Goal: Task Accomplishment & Management: Manage account settings

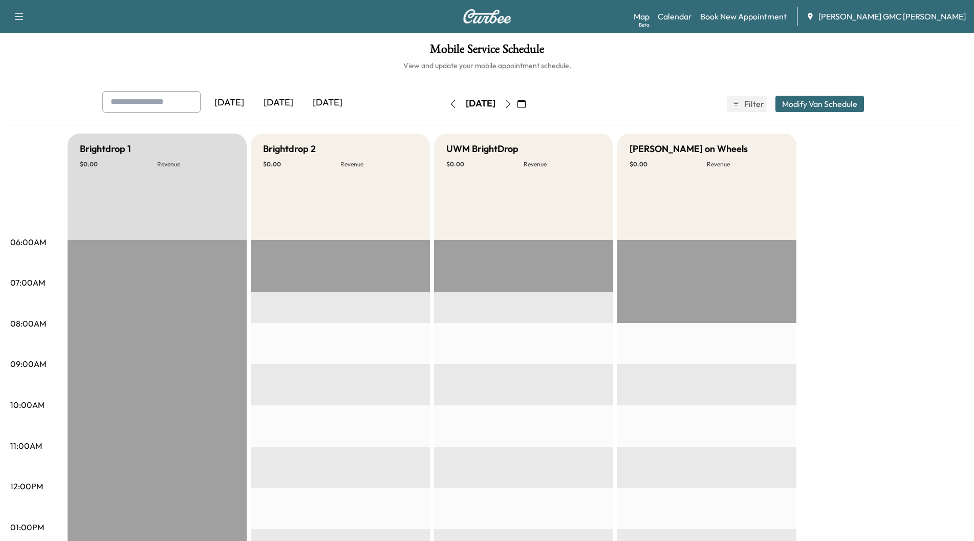
click at [286, 103] on div "[DATE]" at bounding box center [278, 103] width 49 height 24
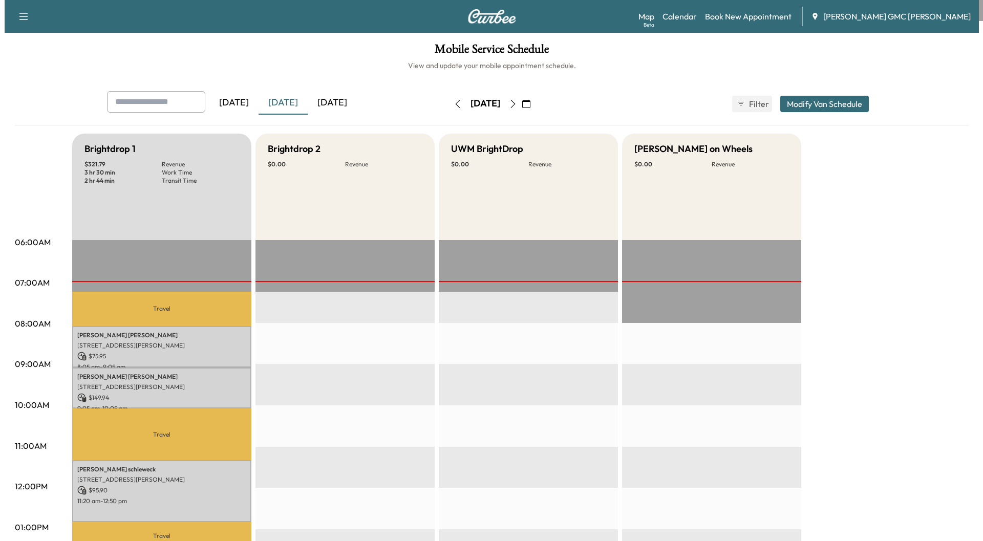
scroll to position [51, 0]
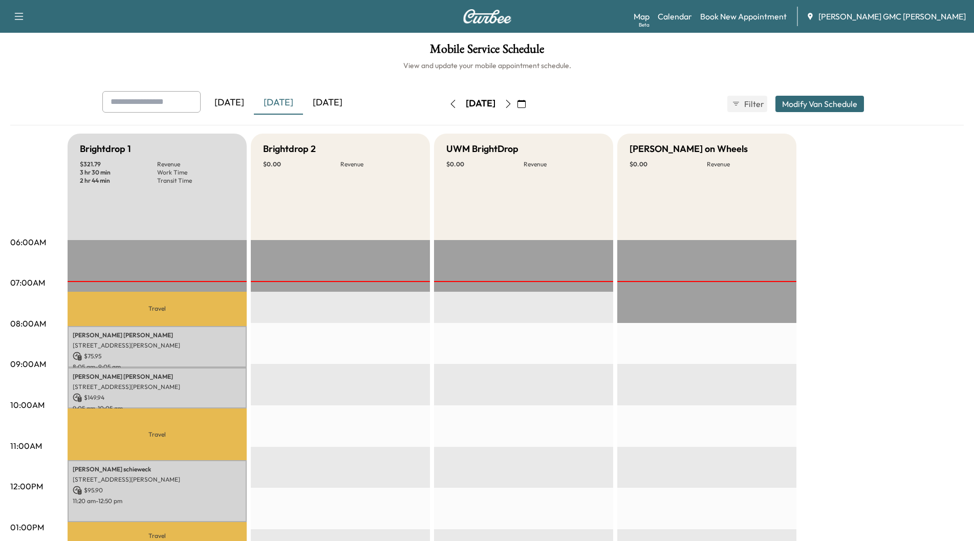
click at [110, 341] on p "[STREET_ADDRESS][PERSON_NAME]" at bounding box center [157, 345] width 169 height 8
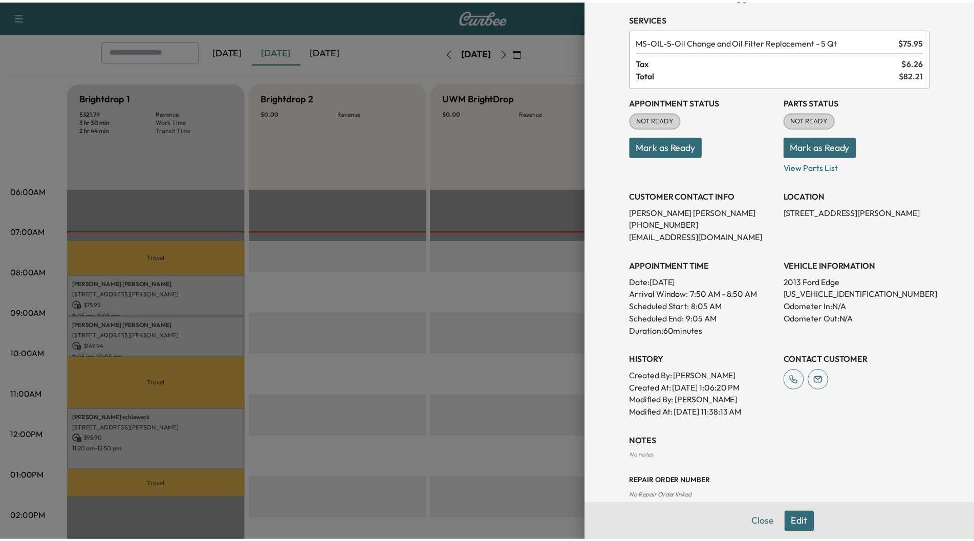
scroll to position [51, 0]
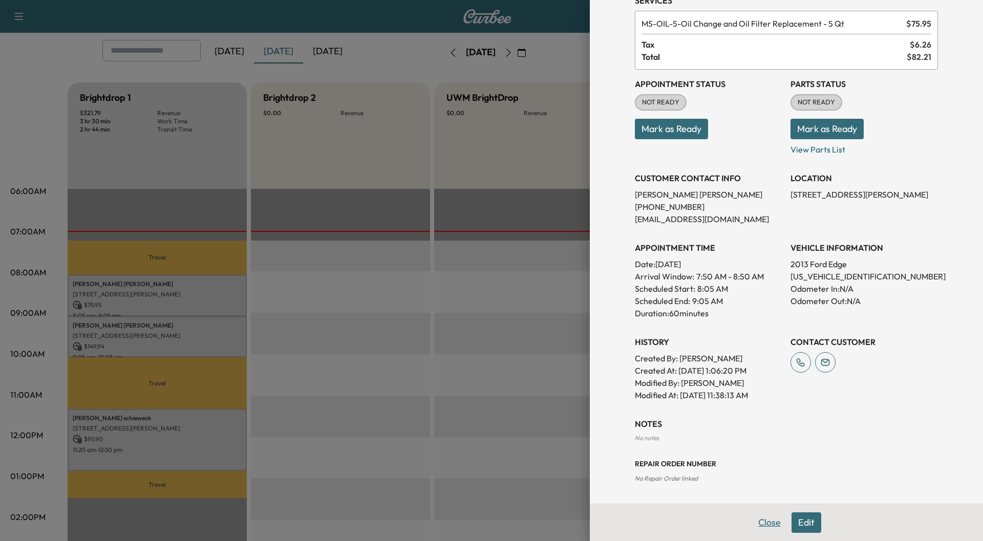
click at [759, 521] on button "Close" at bounding box center [769, 522] width 36 height 20
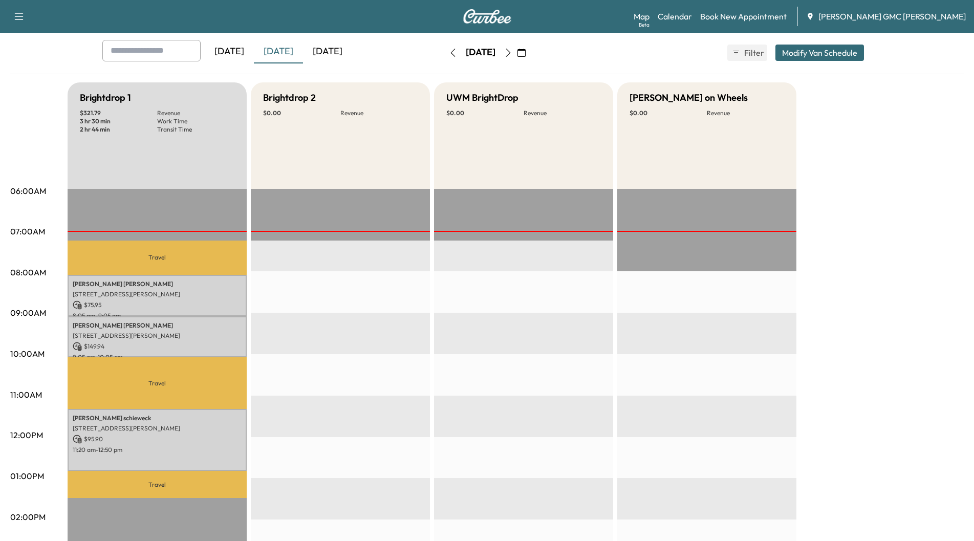
click at [335, 52] on div "[DATE]" at bounding box center [327, 52] width 49 height 24
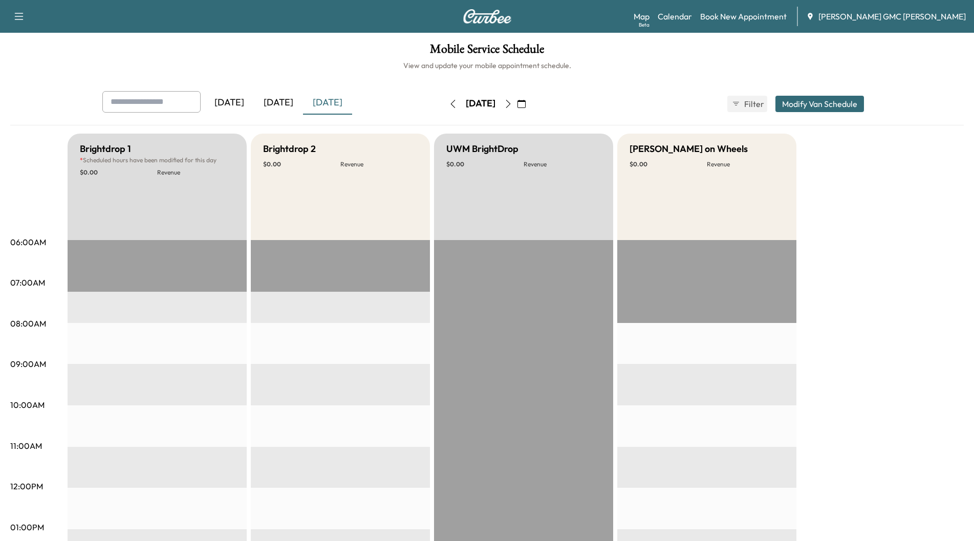
click at [512, 103] on icon "button" at bounding box center [508, 104] width 8 height 8
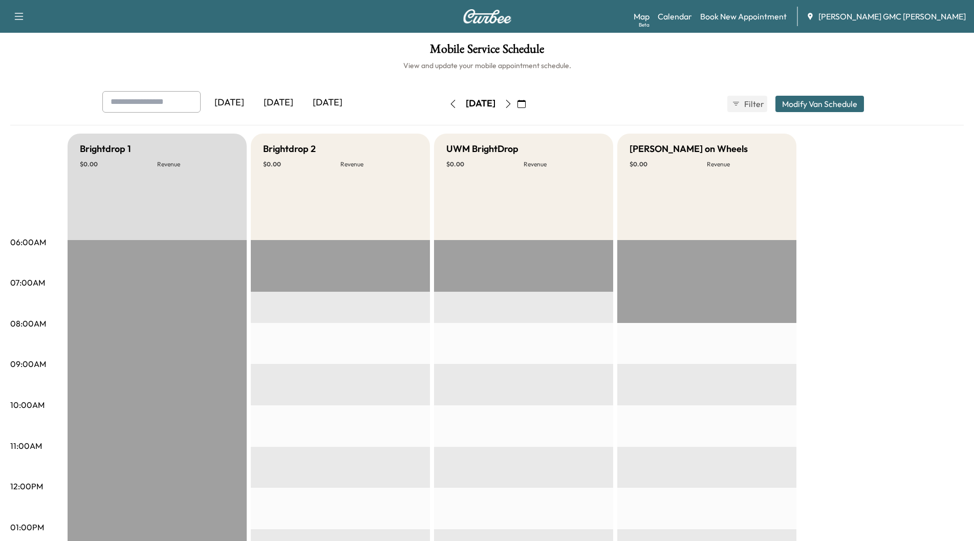
click at [512, 105] on icon "button" at bounding box center [508, 104] width 8 height 8
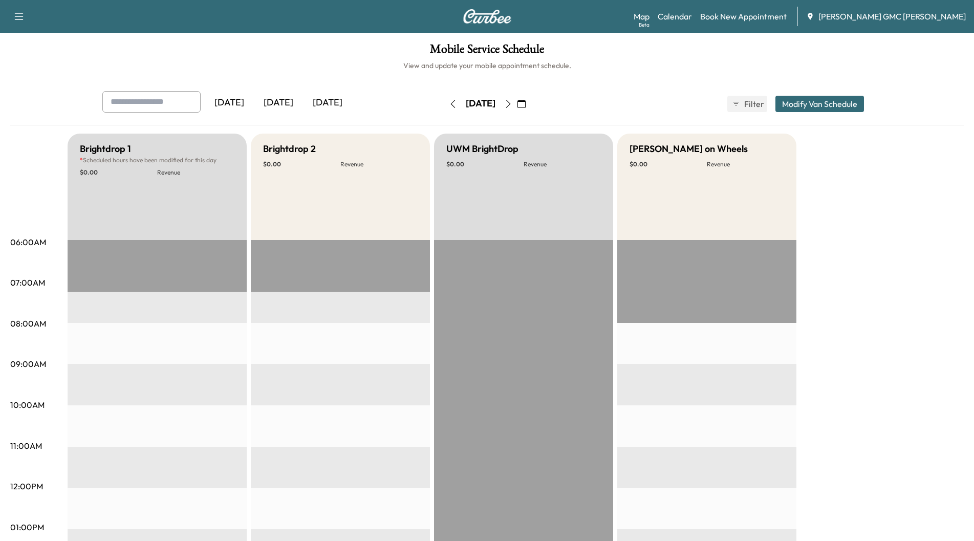
click at [512, 105] on icon "button" at bounding box center [508, 104] width 8 height 8
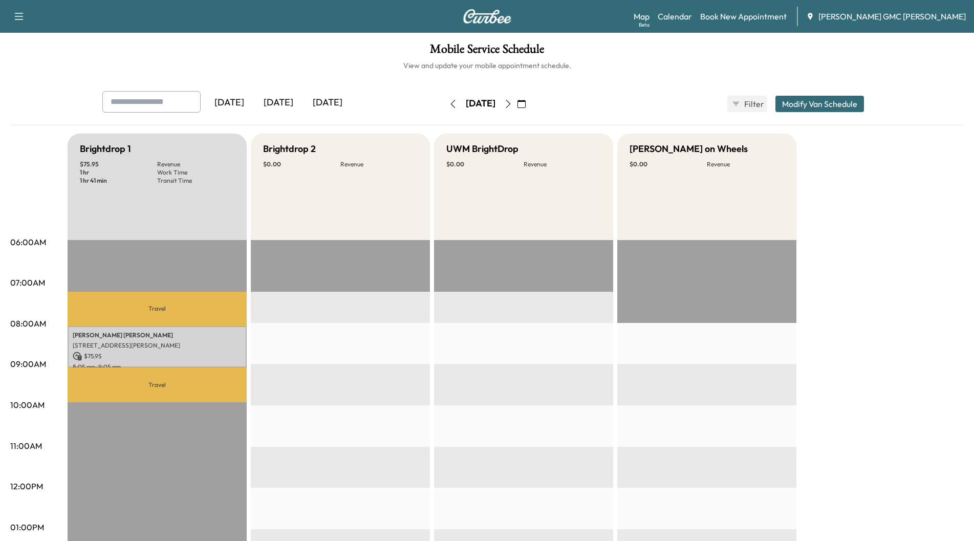
click at [444, 105] on button "button" at bounding box center [452, 104] width 17 height 16
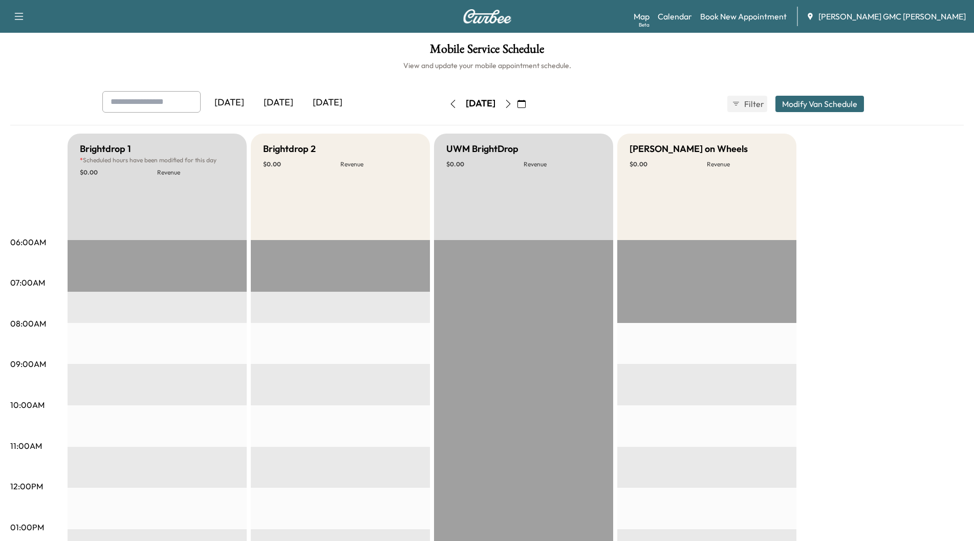
click at [449, 107] on icon "button" at bounding box center [453, 104] width 8 height 8
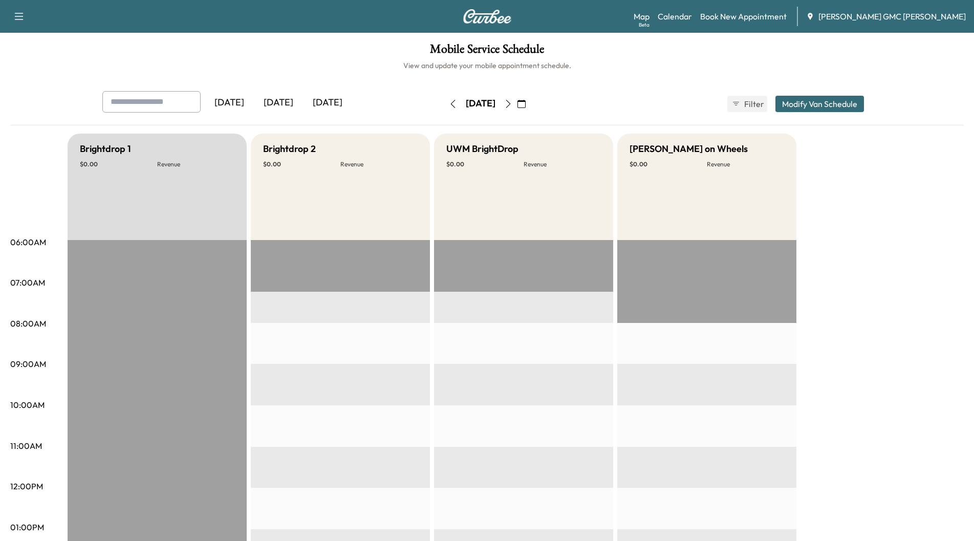
click at [444, 107] on button "button" at bounding box center [452, 104] width 17 height 16
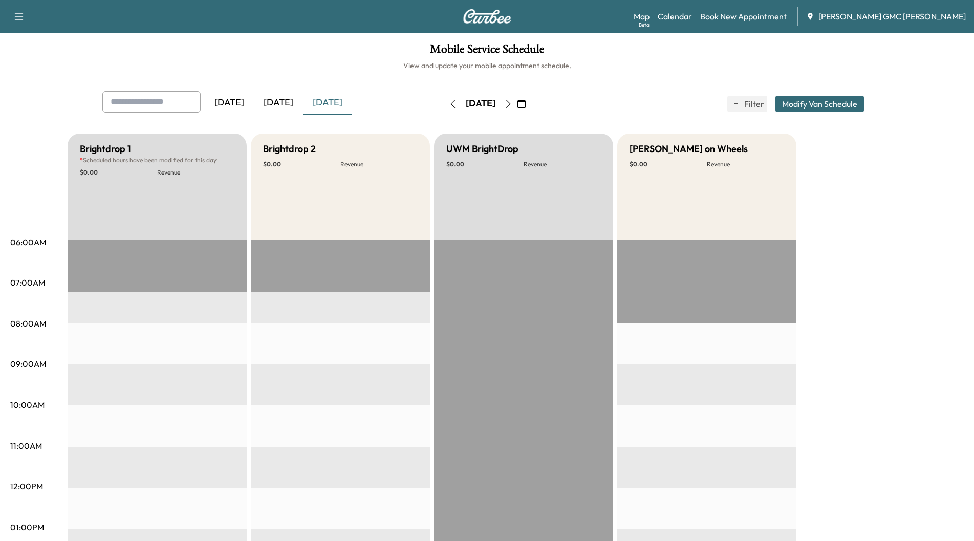
click at [449, 107] on icon "button" at bounding box center [453, 104] width 8 height 8
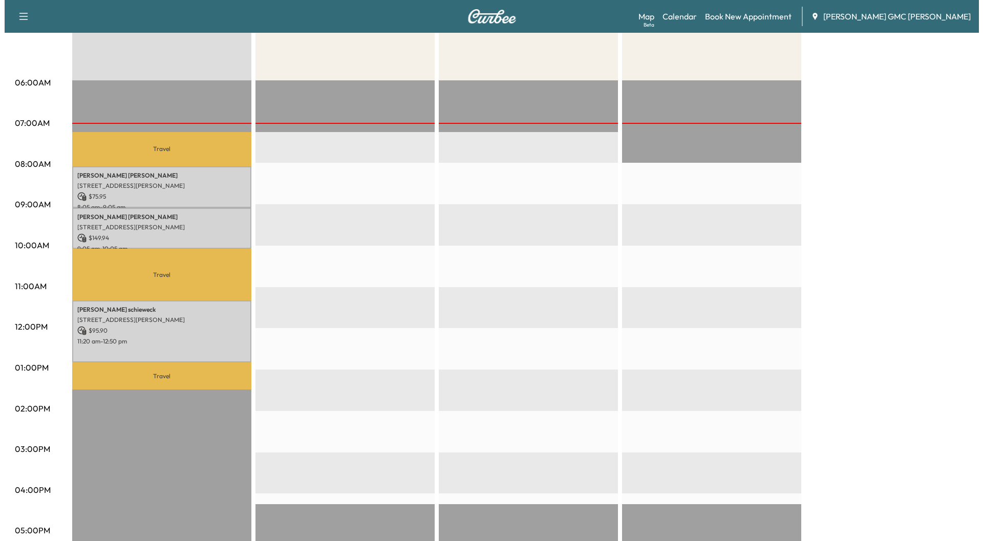
scroll to position [51, 0]
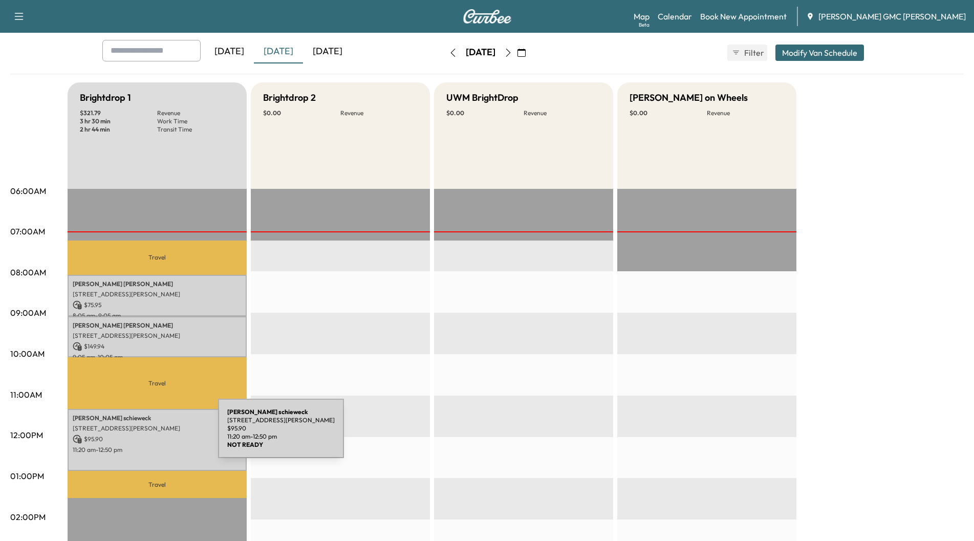
click at [141, 435] on p "$ 95.90" at bounding box center [157, 439] width 169 height 9
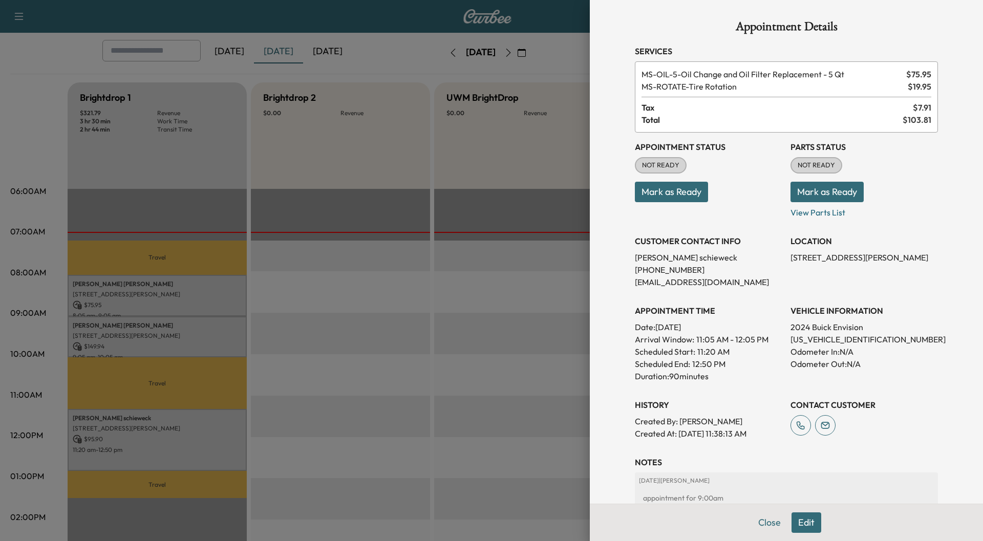
click at [124, 337] on div at bounding box center [491, 270] width 983 height 541
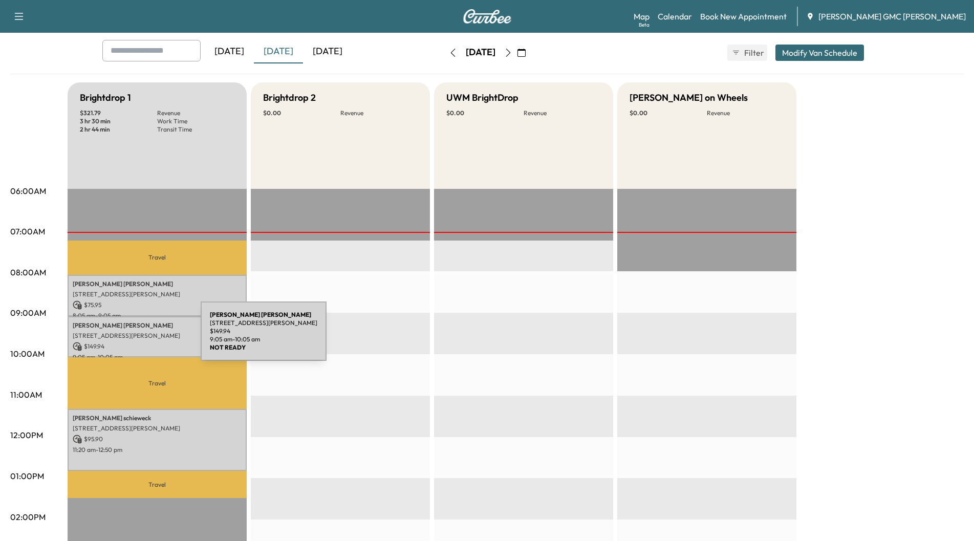
click at [124, 337] on p "[STREET_ADDRESS][PERSON_NAME]" at bounding box center [157, 336] width 169 height 8
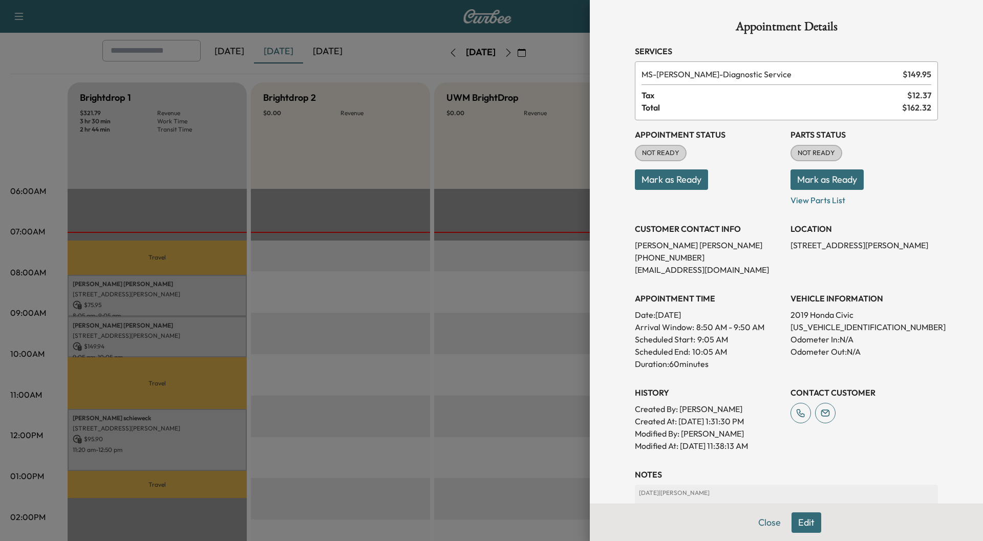
click at [123, 303] on div at bounding box center [491, 270] width 983 height 541
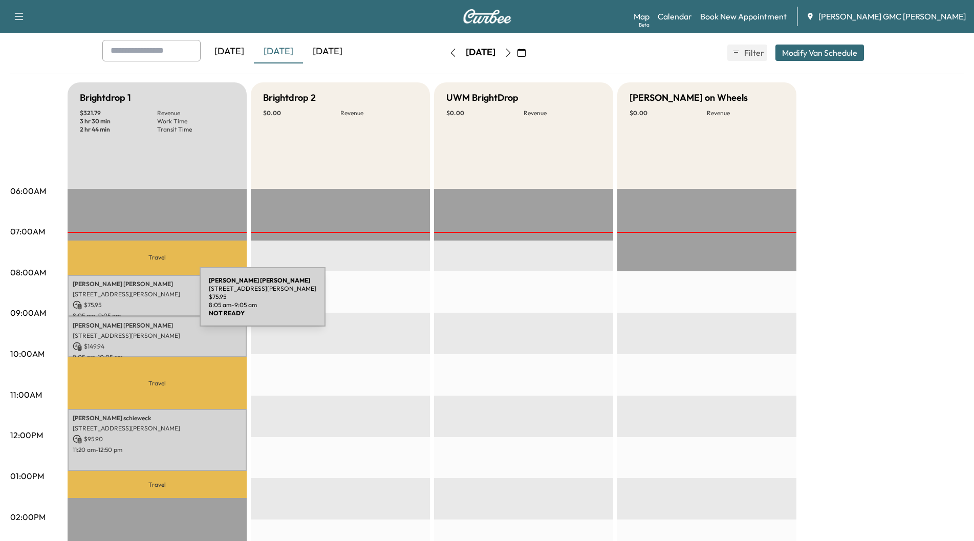
click at [123, 303] on p "$ 75.95" at bounding box center [157, 304] width 169 height 9
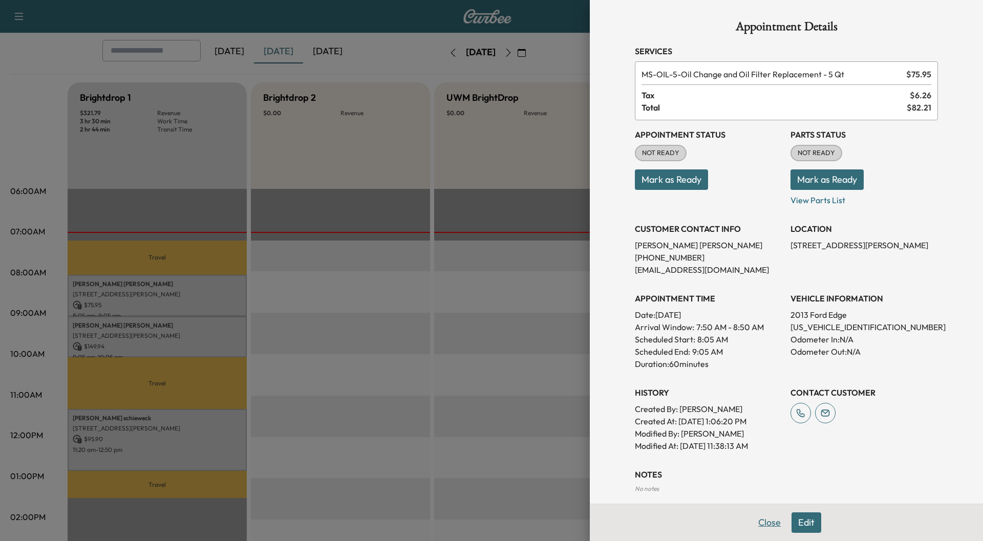
click at [761, 523] on button "Close" at bounding box center [769, 522] width 36 height 20
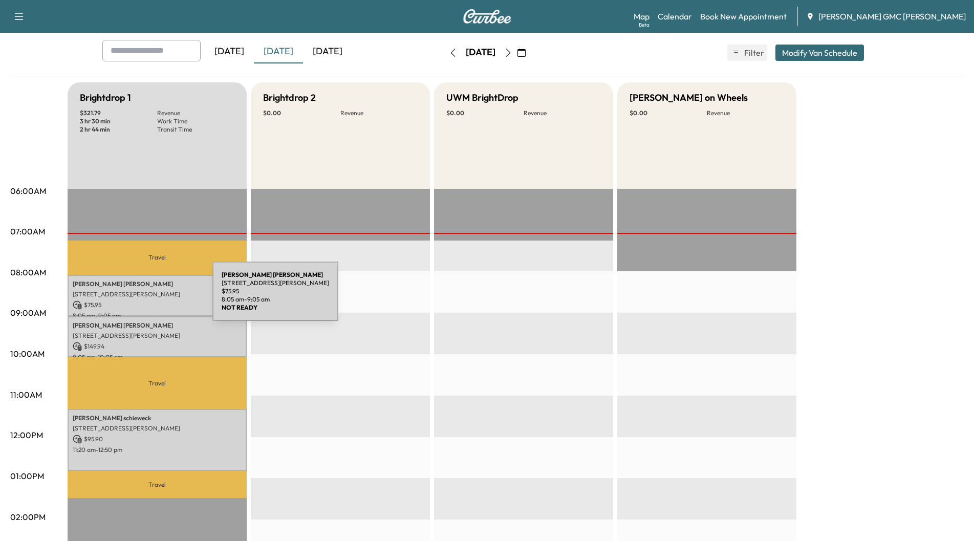
click at [136, 297] on div "[PERSON_NAME] [STREET_ADDRESS][PERSON_NAME] $ 75.95 8:05 am - 9:05 am" at bounding box center [157, 295] width 179 height 41
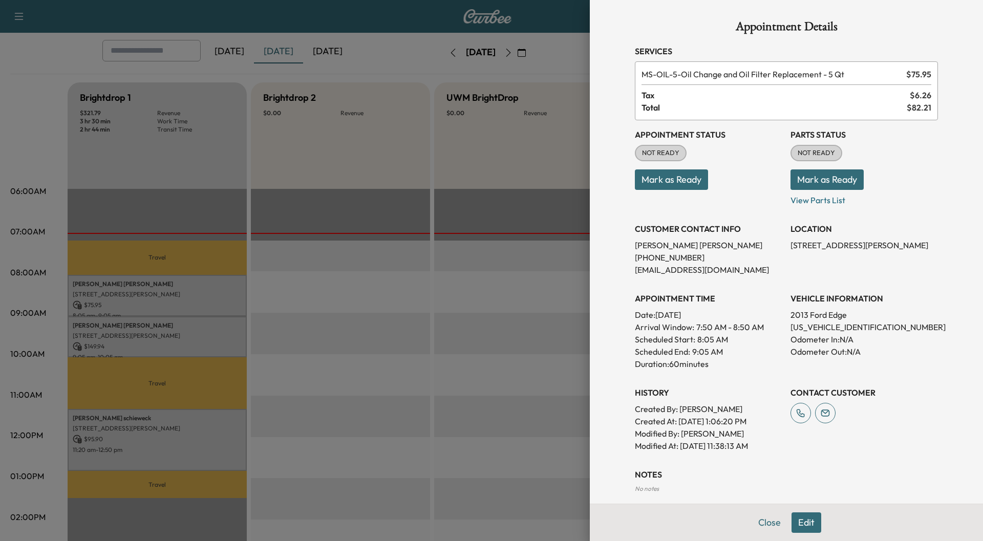
click at [144, 335] on div at bounding box center [491, 270] width 983 height 541
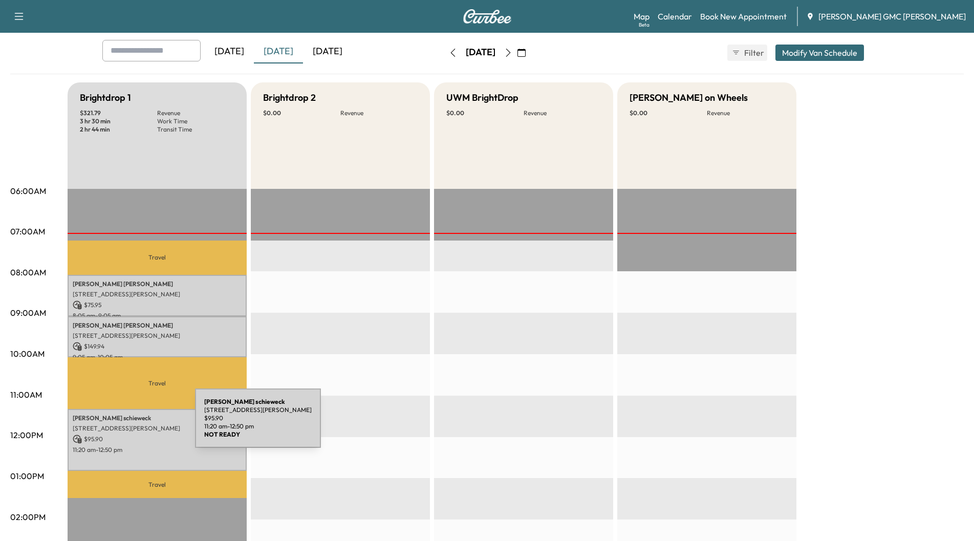
click at [118, 424] on p "[STREET_ADDRESS][PERSON_NAME]" at bounding box center [157, 428] width 169 height 8
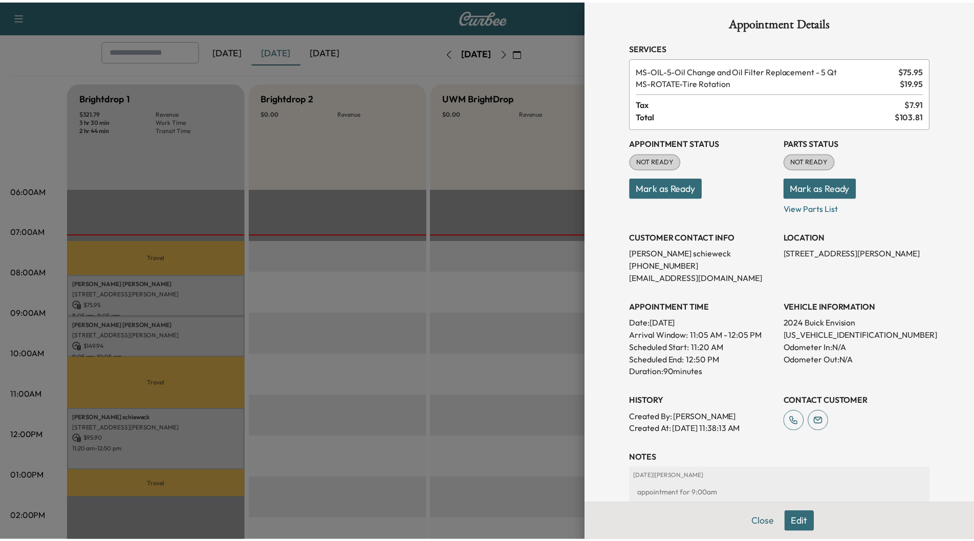
scroll to position [0, 0]
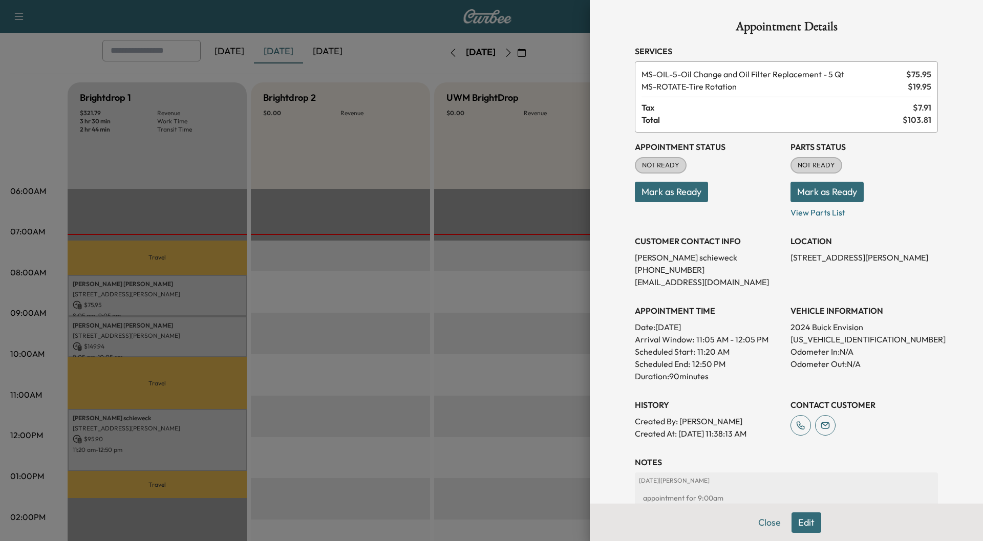
click at [101, 298] on div at bounding box center [491, 270] width 983 height 541
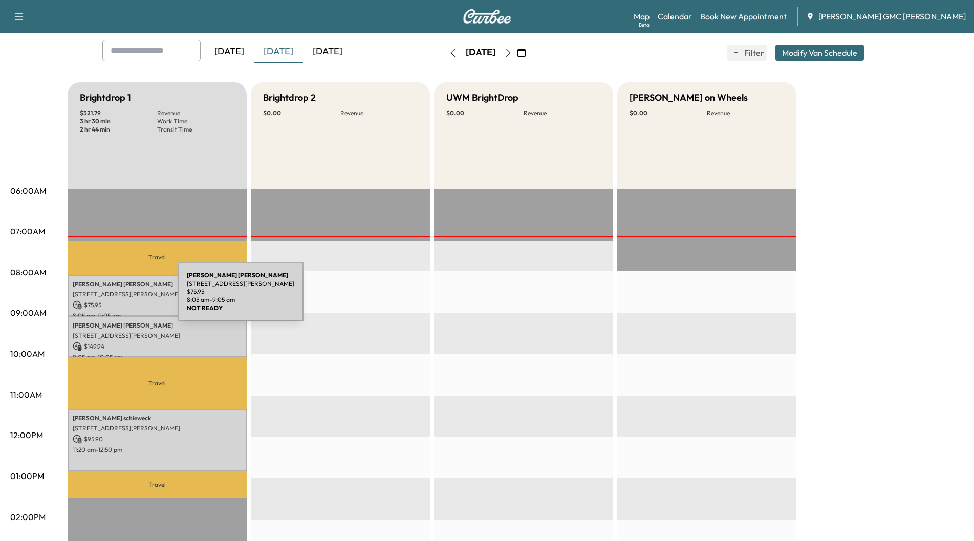
click at [101, 298] on div "[PERSON_NAME] [STREET_ADDRESS][PERSON_NAME] $ 75.95 8:05 am - 9:05 am" at bounding box center [157, 295] width 179 height 41
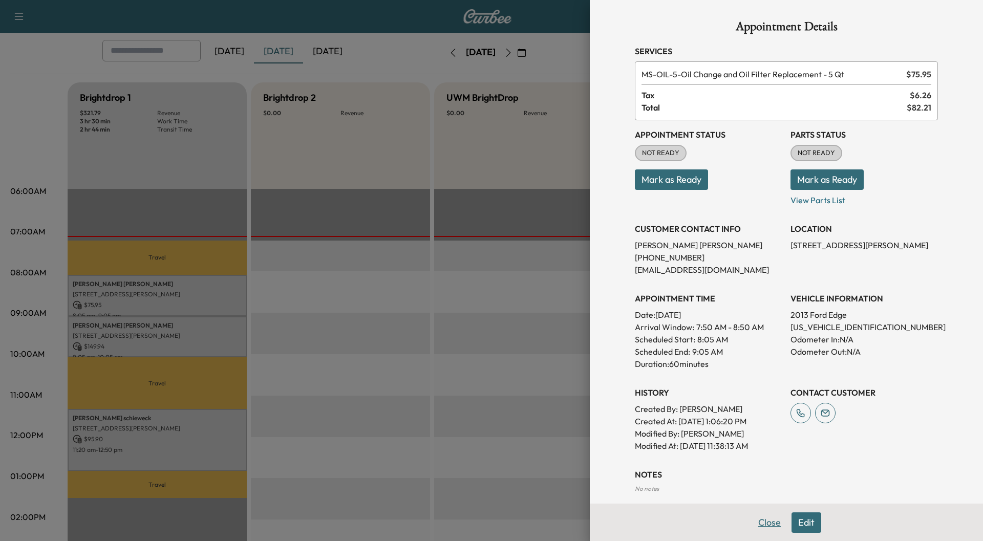
drag, startPoint x: 768, startPoint y: 527, endPoint x: 668, endPoint y: 514, distance: 100.6
click at [767, 527] on button "Close" at bounding box center [769, 522] width 36 height 20
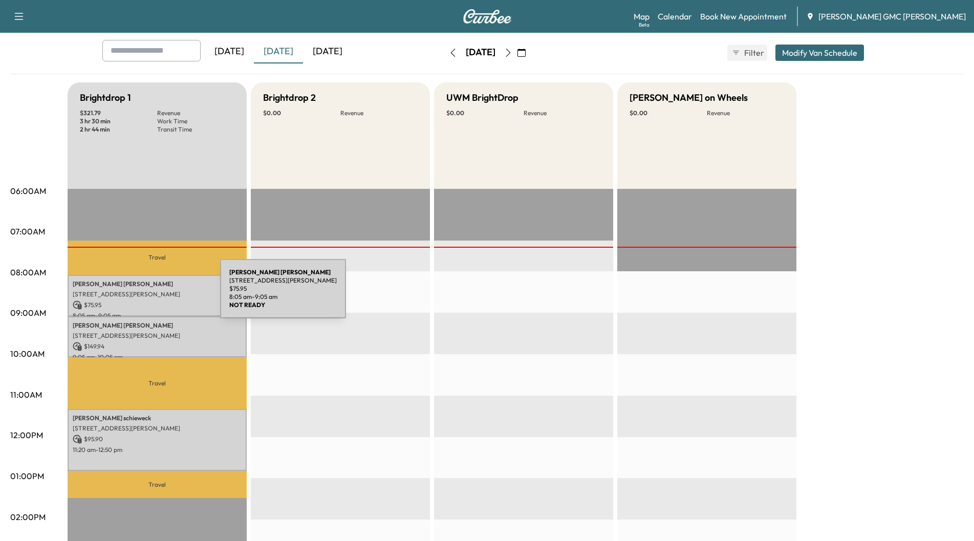
click at [143, 295] on p "[STREET_ADDRESS][PERSON_NAME]" at bounding box center [157, 294] width 169 height 8
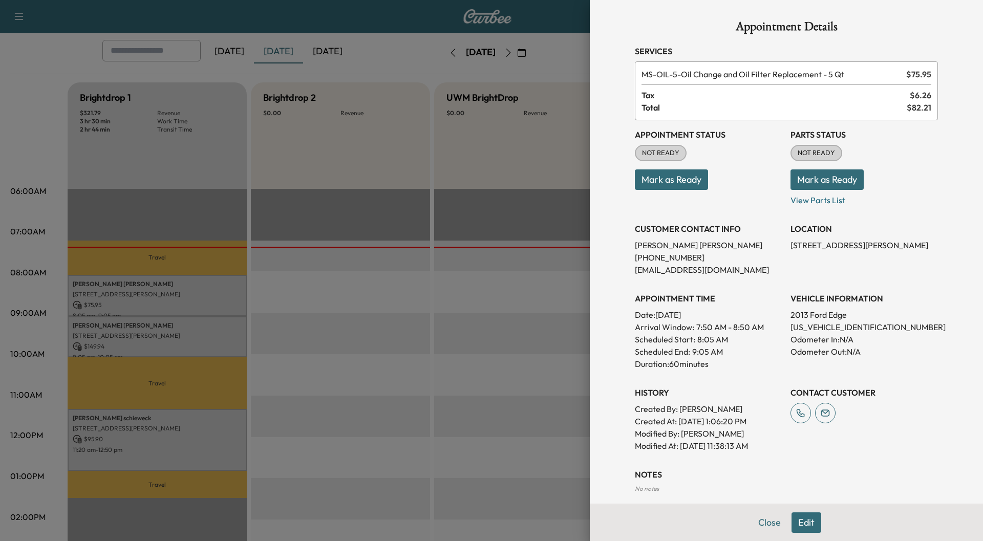
click at [799, 178] on button "Mark as Ready" at bounding box center [826, 179] width 73 height 20
click at [755, 523] on button "Close" at bounding box center [769, 522] width 36 height 20
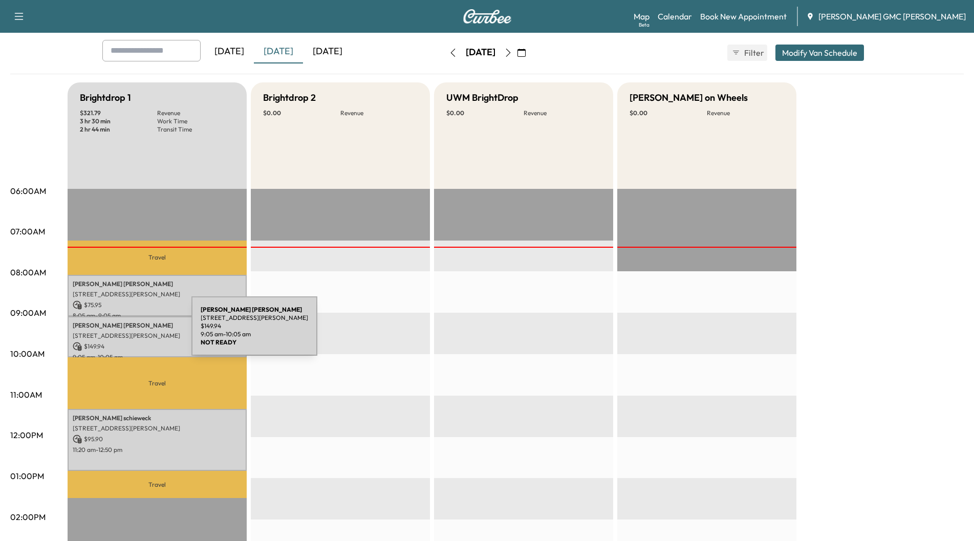
click at [115, 332] on p "[STREET_ADDRESS][PERSON_NAME]" at bounding box center [157, 336] width 169 height 8
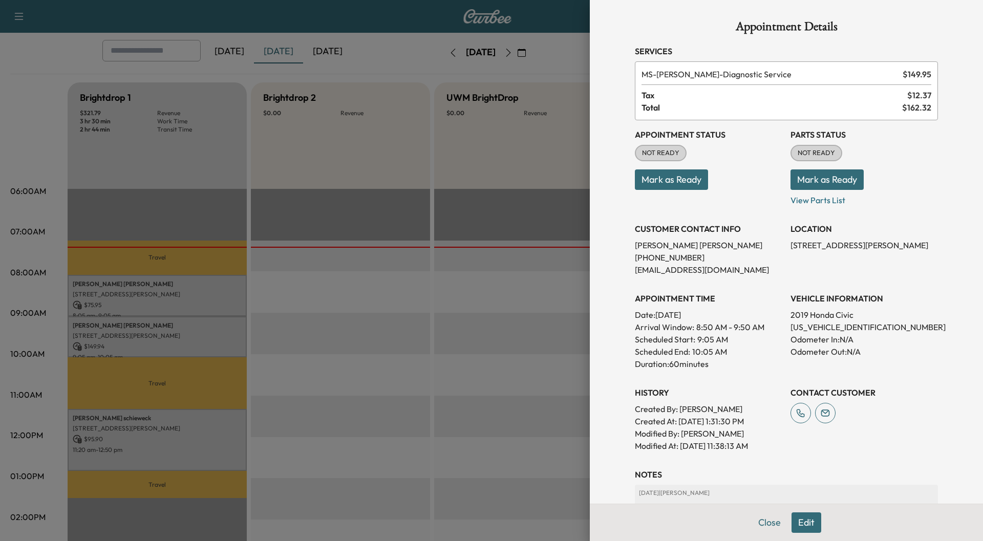
click at [822, 179] on button "Mark as Ready" at bounding box center [826, 179] width 73 height 20
click at [133, 442] on div at bounding box center [491, 270] width 983 height 541
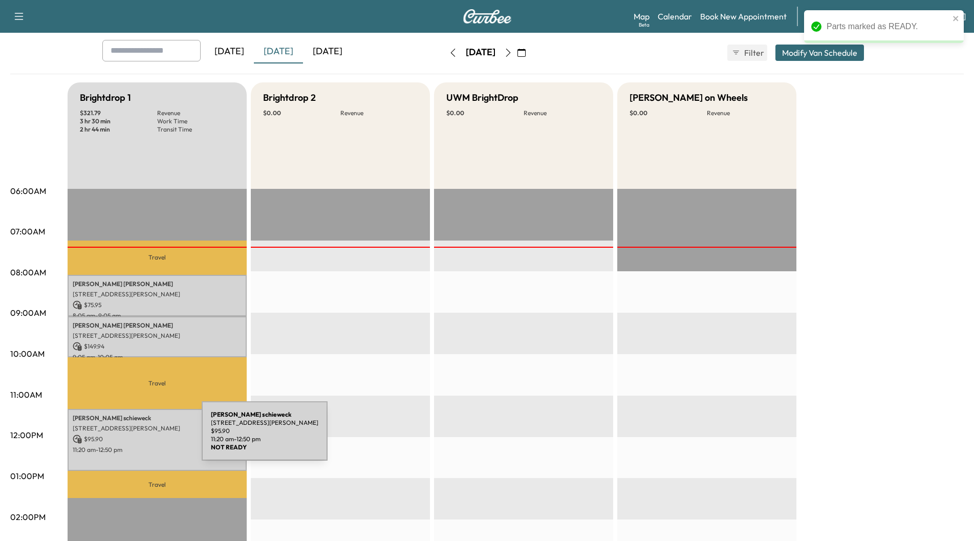
click at [125, 437] on p "$ 95.90" at bounding box center [157, 439] width 169 height 9
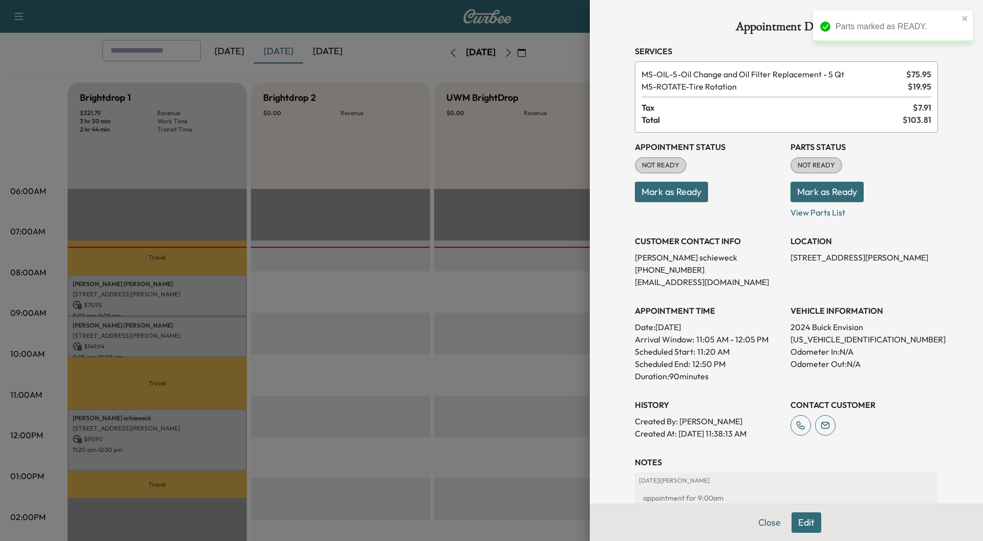
click at [835, 193] on button "Mark as Ready" at bounding box center [826, 192] width 73 height 20
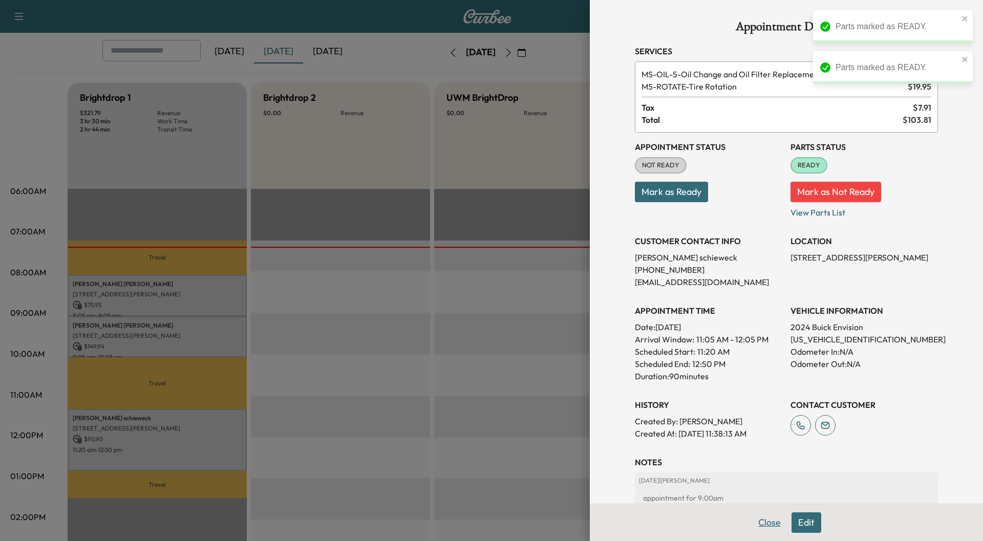
click at [765, 524] on button "Close" at bounding box center [769, 522] width 36 height 20
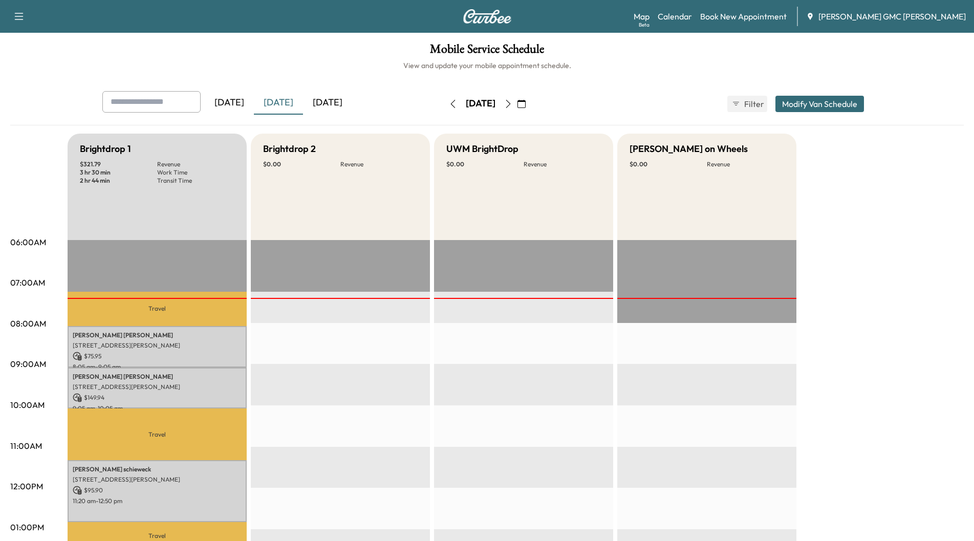
click at [340, 104] on div "[DATE]" at bounding box center [327, 103] width 49 height 24
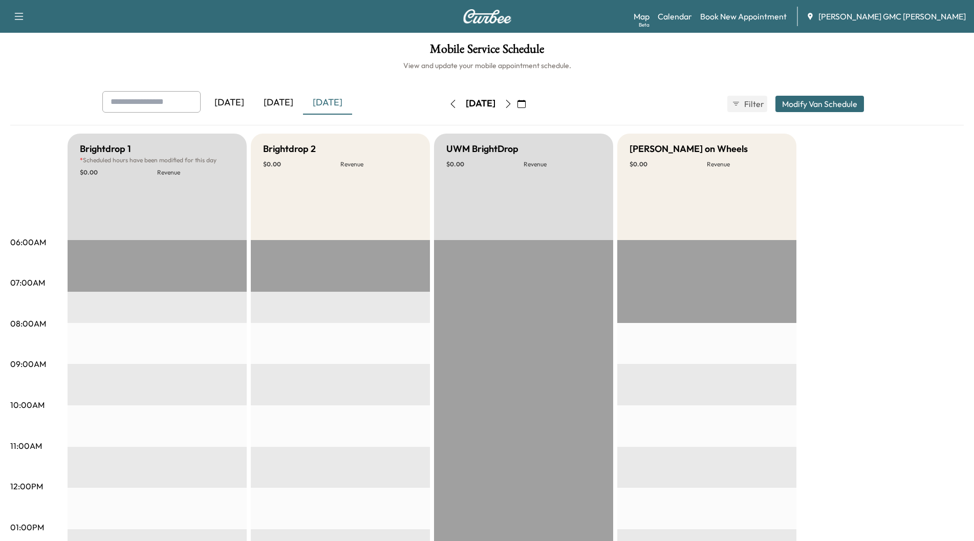
click at [512, 102] on icon "button" at bounding box center [508, 104] width 8 height 8
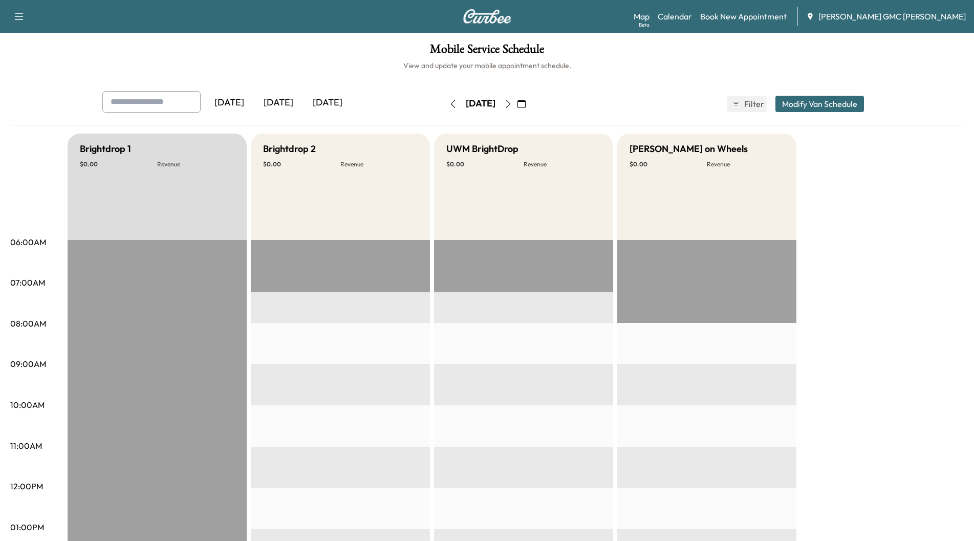
click at [510, 102] on icon "button" at bounding box center [508, 104] width 5 height 8
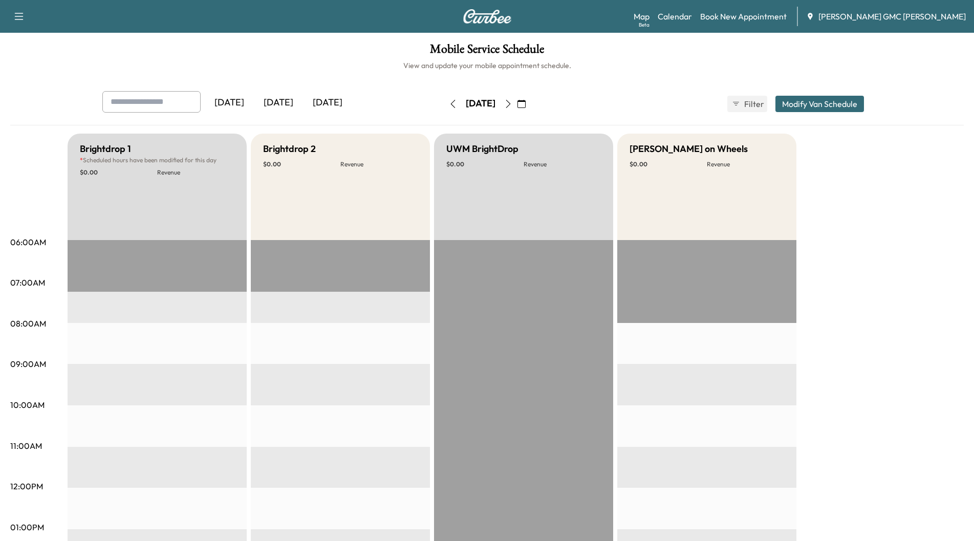
click at [512, 105] on icon "button" at bounding box center [508, 104] width 8 height 8
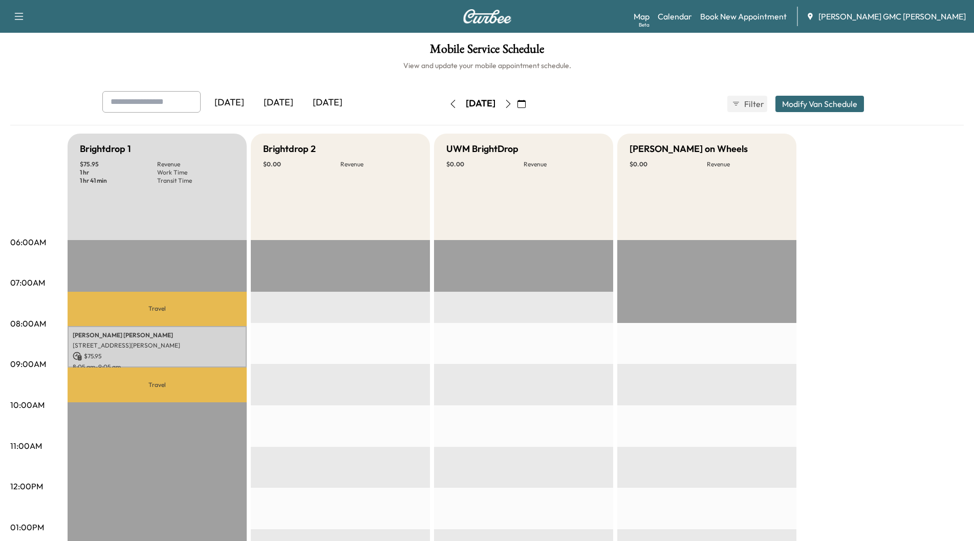
click at [510, 102] on icon "button" at bounding box center [508, 104] width 5 height 8
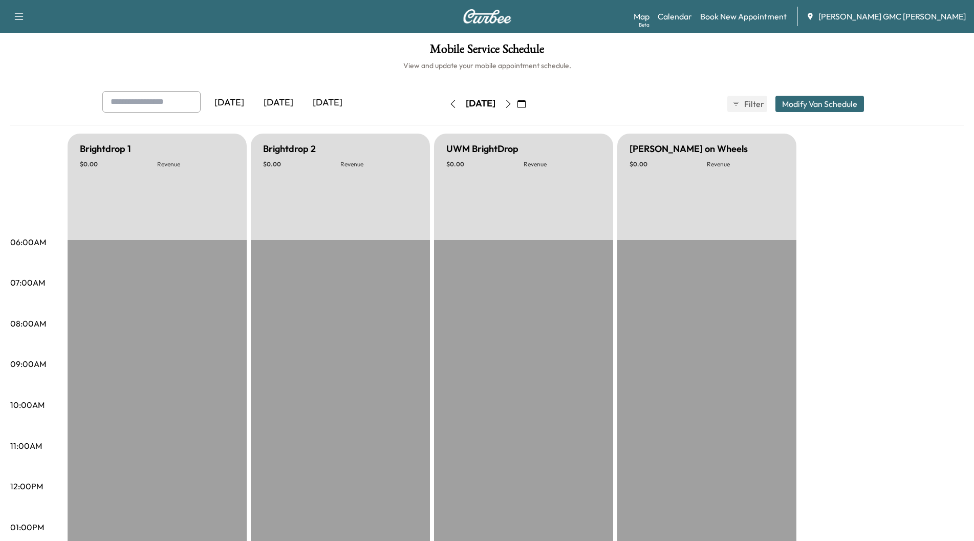
click at [526, 107] on icon "button" at bounding box center [522, 104] width 8 height 8
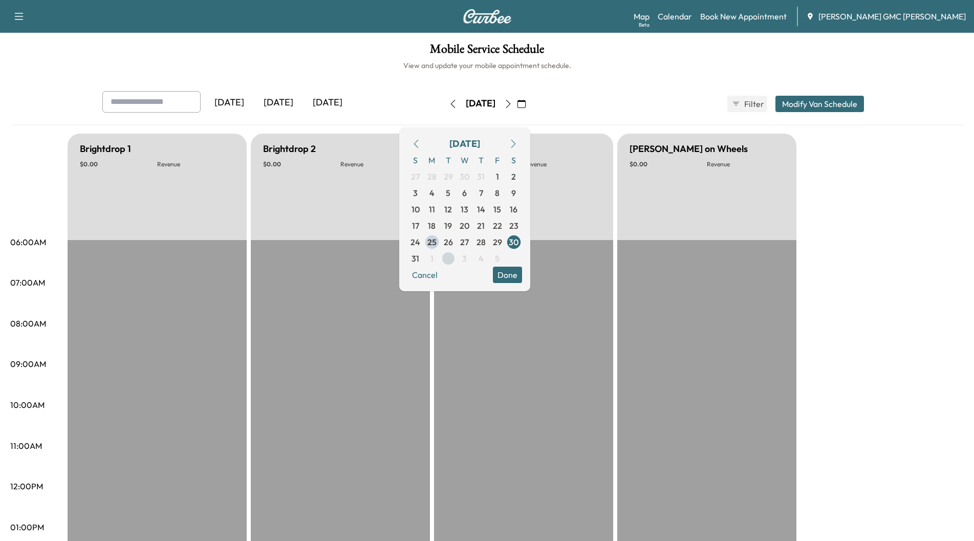
click at [457, 258] on span "2" at bounding box center [448, 258] width 16 height 16
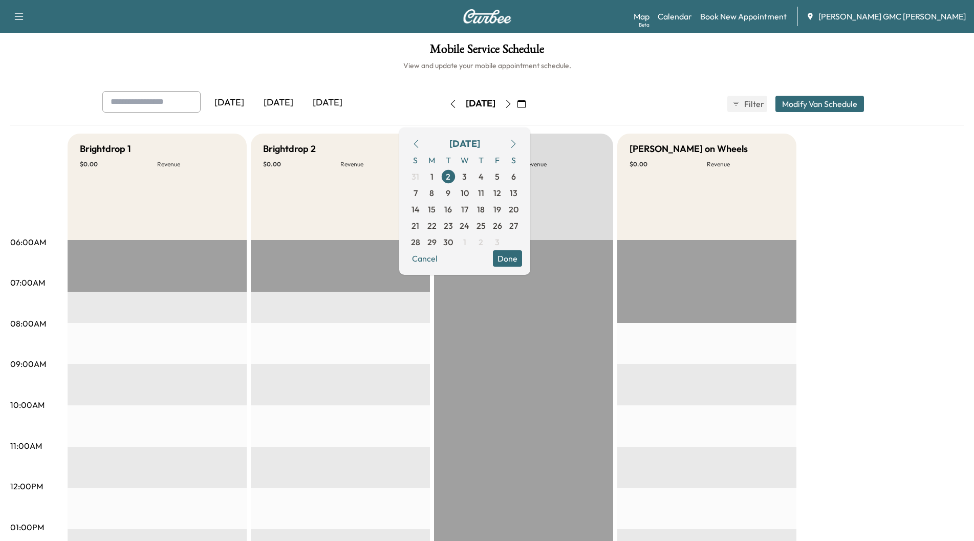
click at [584, 98] on div "[DATE] [DATE] [DATE] [DATE] September 2025 S M T W T F S 31 1 2 3 4 5 6 7 8 9 1…" at bounding box center [487, 104] width 786 height 26
